Goal: Transaction & Acquisition: Purchase product/service

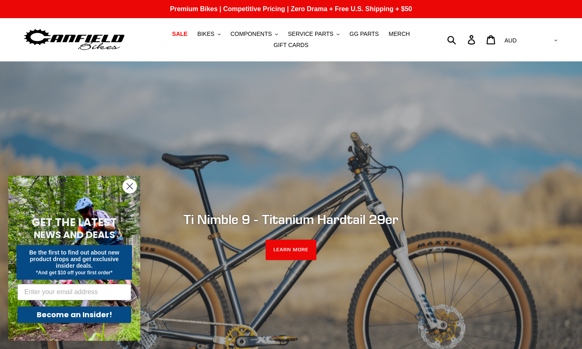
click at [132, 184] on circle "Close dialog" at bounding box center [130, 186] width 14 height 14
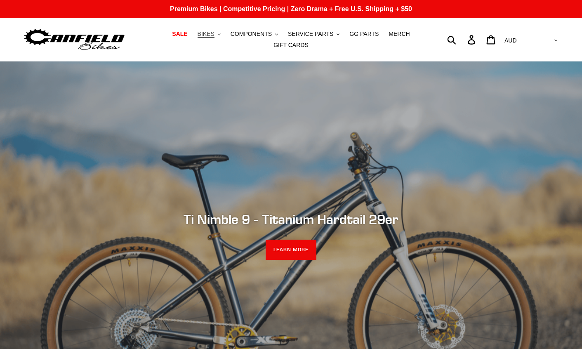
click at [214, 35] on span "BIKES" at bounding box center [206, 34] width 17 height 7
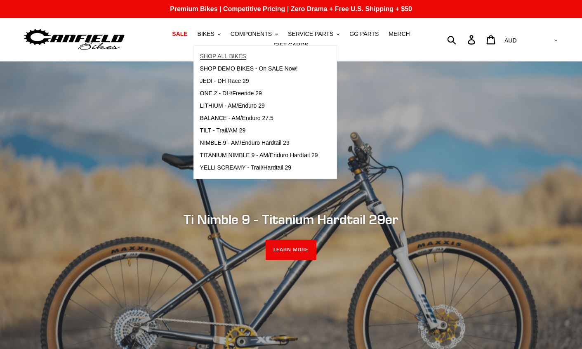
click at [214, 56] on span "SHOP ALL BIKES" at bounding box center [223, 56] width 46 height 7
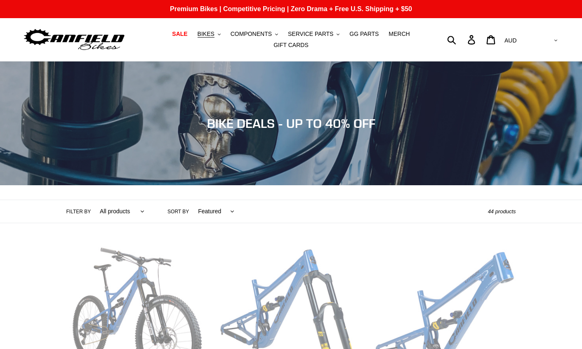
click at [214, 213] on select "Featured Best selling Alphabetically, A-Z Alphabetically, Z-A Price, low to hig…" at bounding box center [214, 211] width 47 height 23
select select "price-ascending"
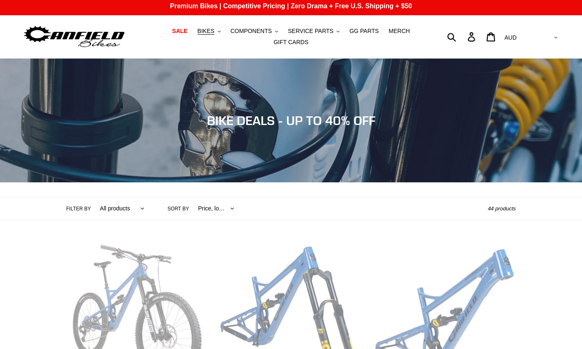
scroll to position [10, 0]
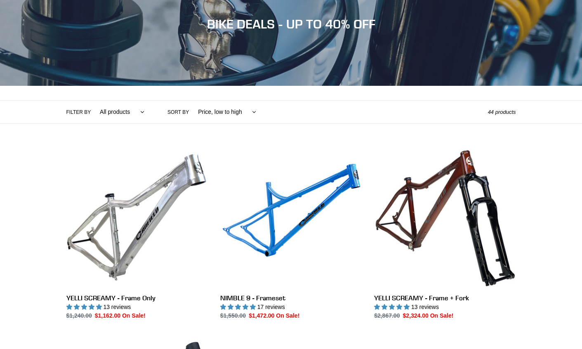
scroll to position [66, 0]
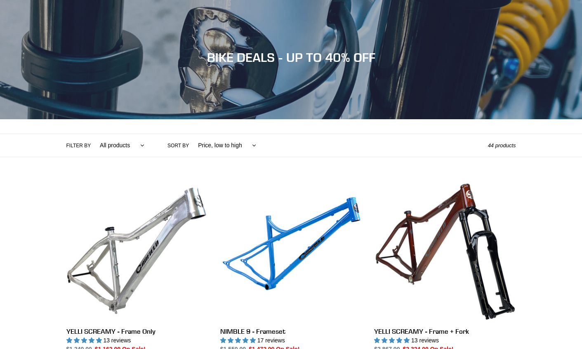
click at [133, 145] on select "All products 275 29er balance BFCM23 BFCM24 CBF DEMO BIKE Downhill Enduro Full …" at bounding box center [119, 145] width 55 height 23
